Goal: Navigation & Orientation: Understand site structure

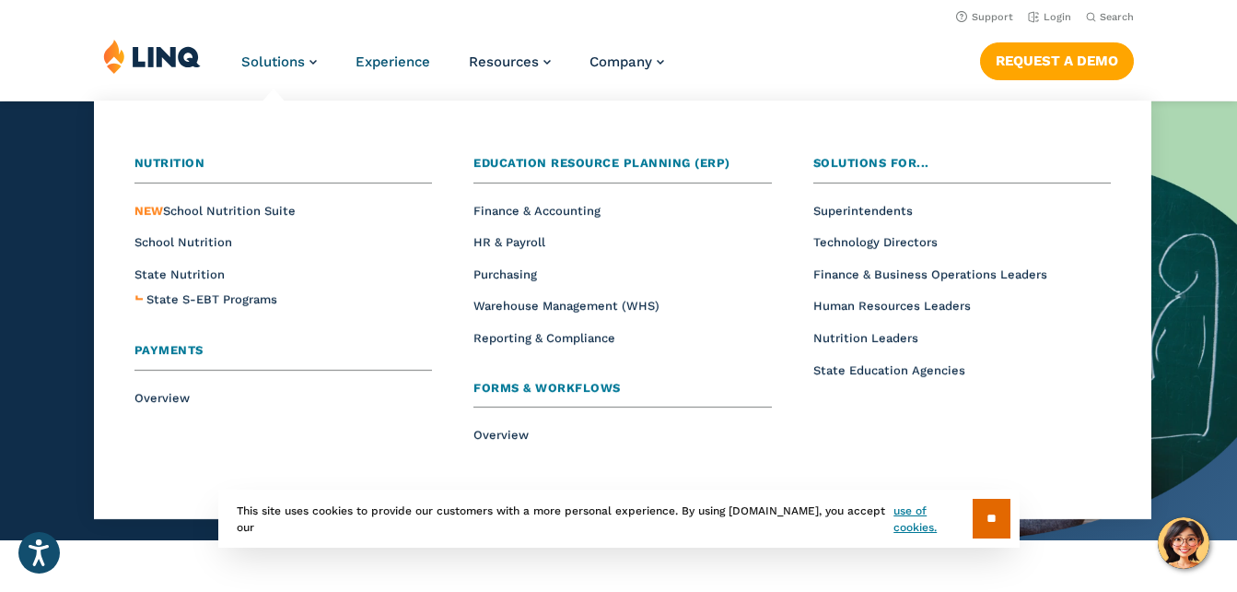
click at [399, 67] on span "Experience" at bounding box center [393, 61] width 75 height 17
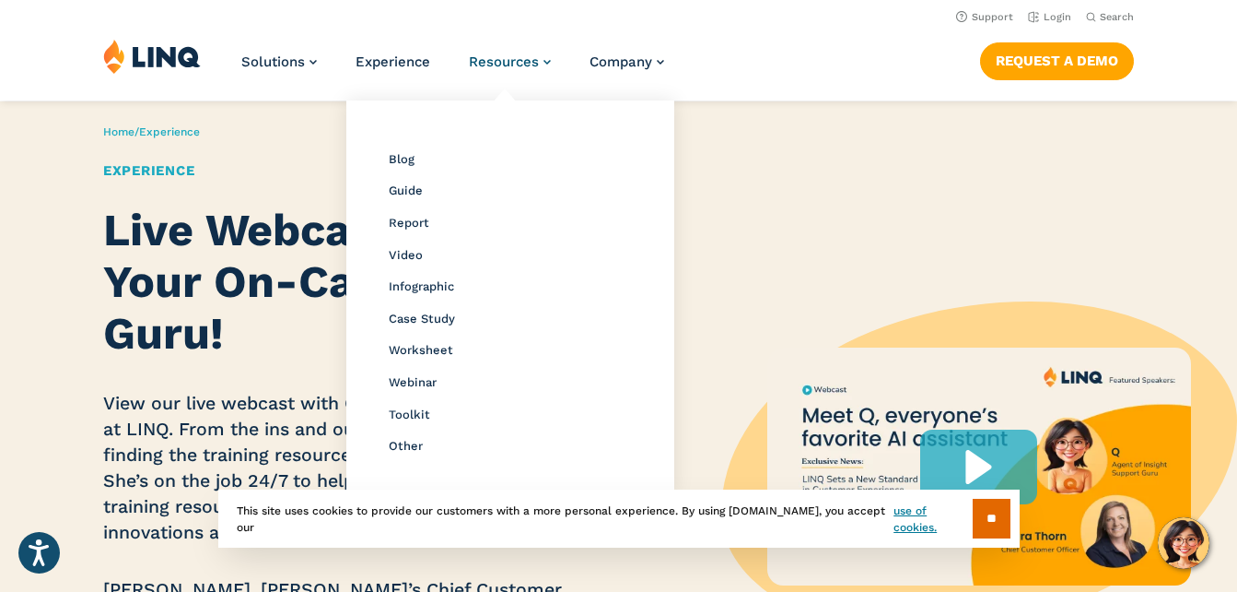
click at [522, 65] on span "Resources" at bounding box center [504, 61] width 70 height 17
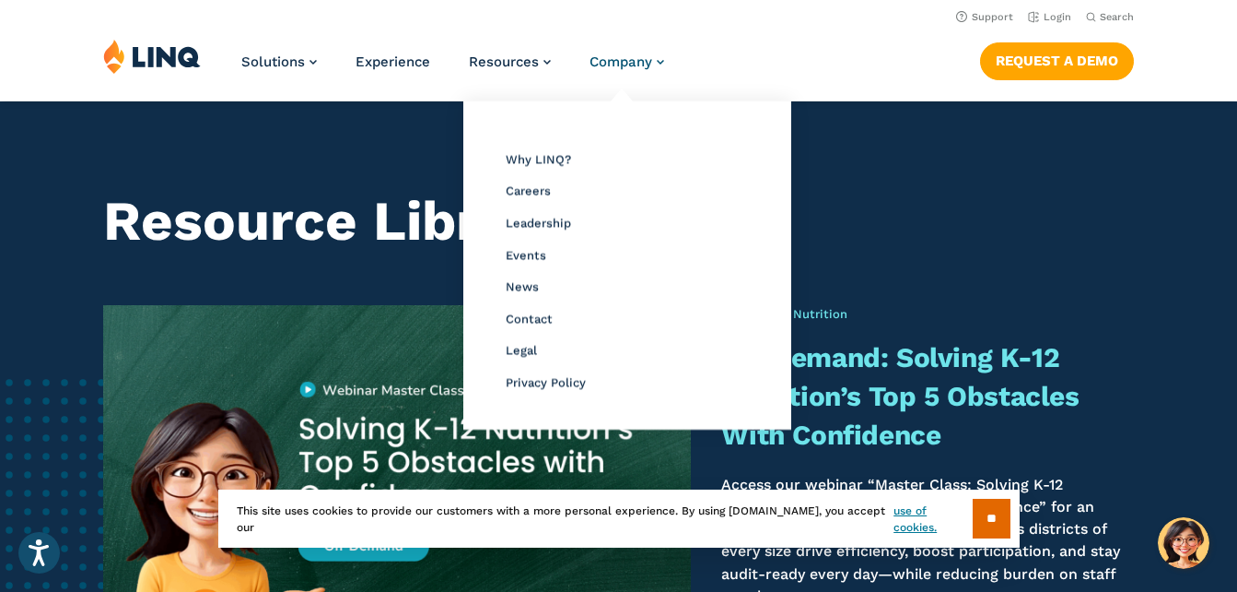
click at [639, 64] on span "Company" at bounding box center [621, 61] width 63 height 17
